Goal: Find specific page/section: Find specific page/section

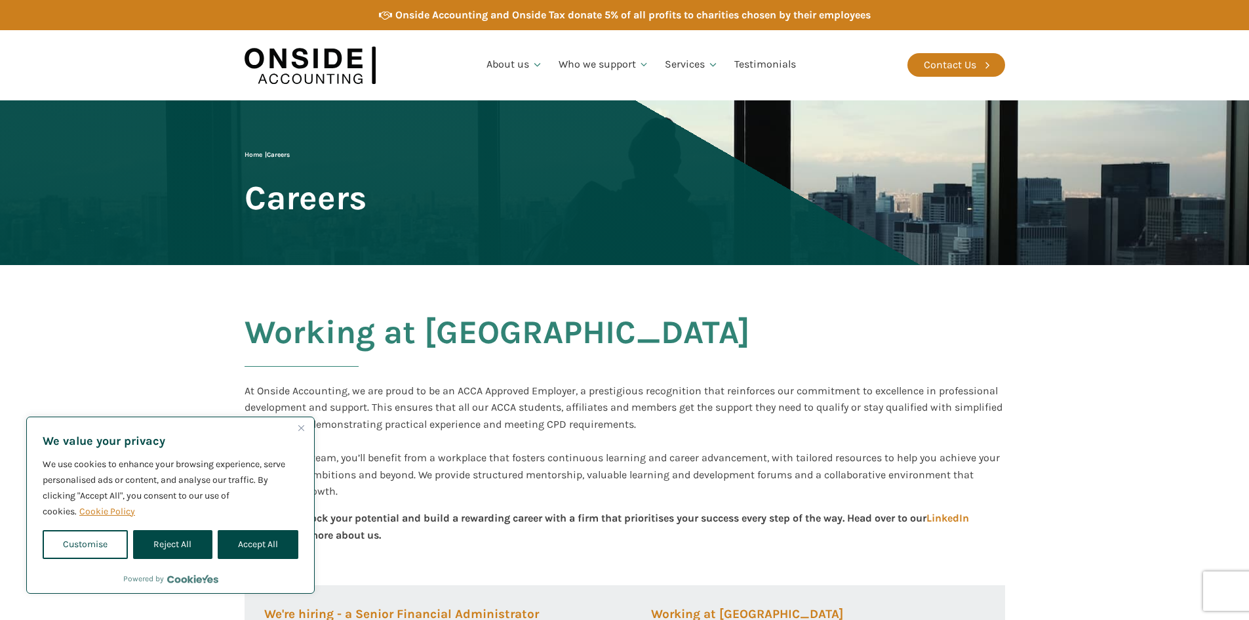
click at [257, 543] on button "Accept All" at bounding box center [258, 544] width 81 height 29
checkbox input "true"
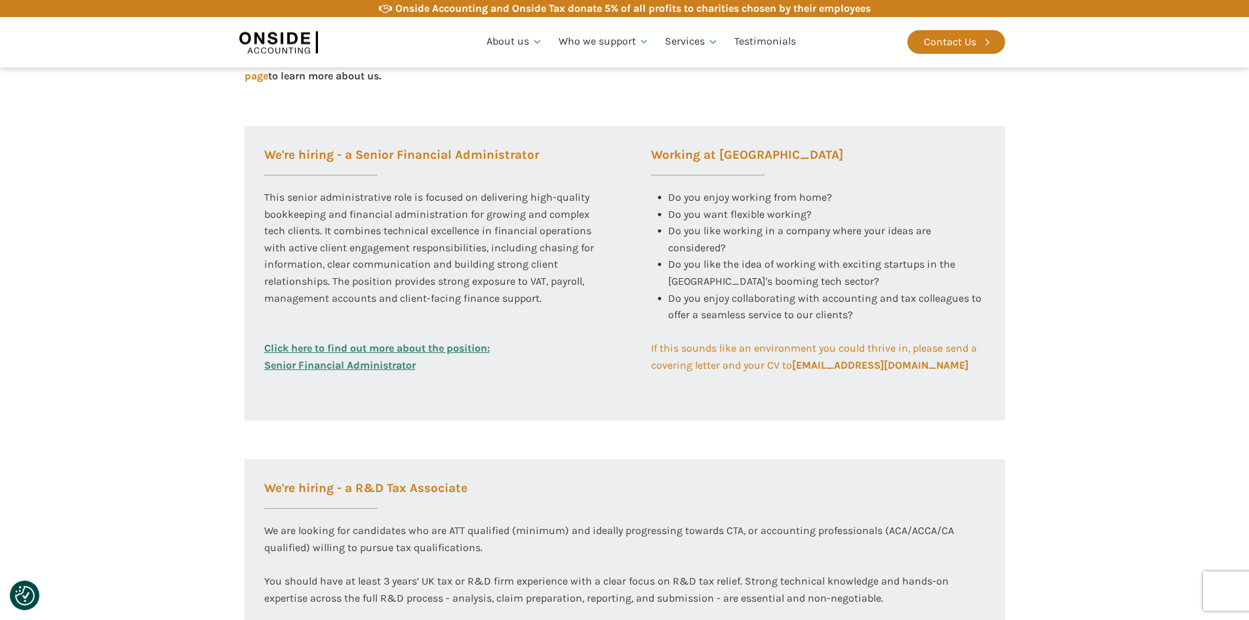
scroll to position [393, 0]
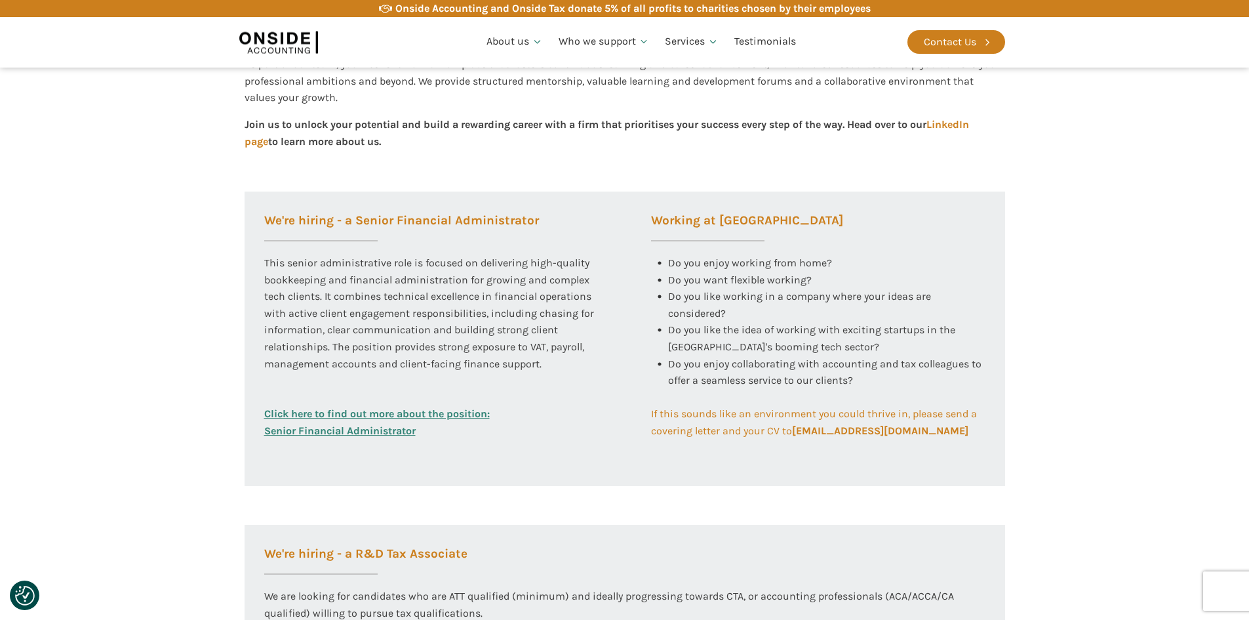
click at [355, 427] on link "Click here to find out more about the position: Senior Financial Administrator" at bounding box center [377, 421] width 226 height 33
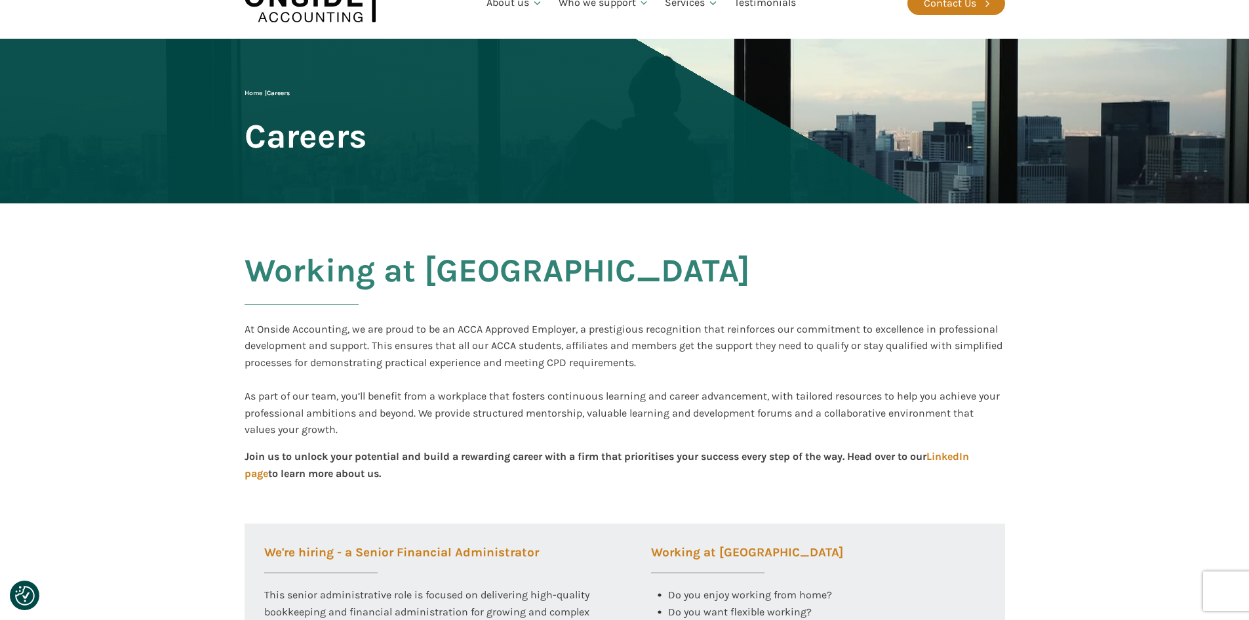
scroll to position [0, 0]
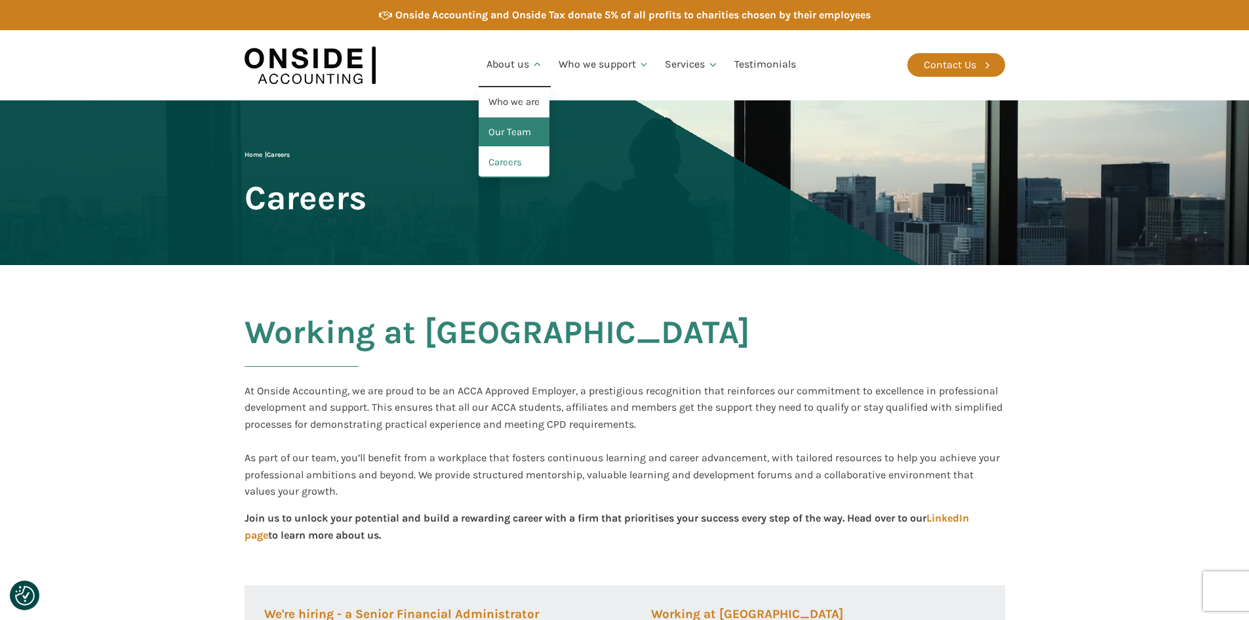
click at [528, 136] on link "Our Team" at bounding box center [514, 132] width 71 height 30
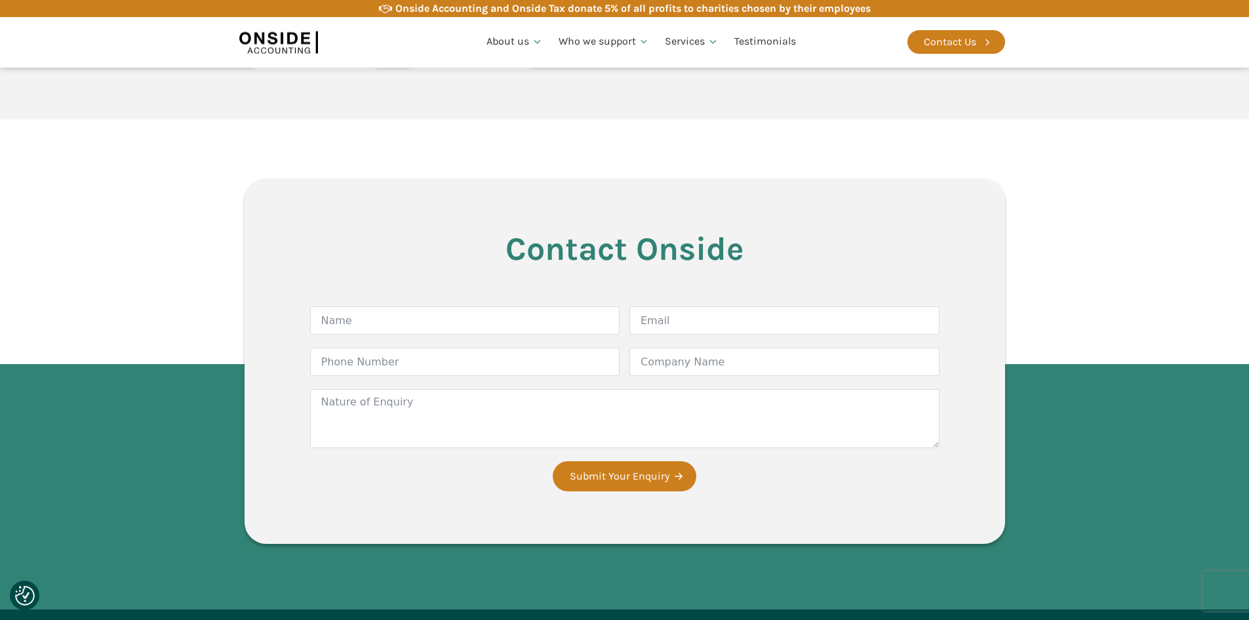
scroll to position [3271, 0]
